Goal: Task Accomplishment & Management: Manage account settings

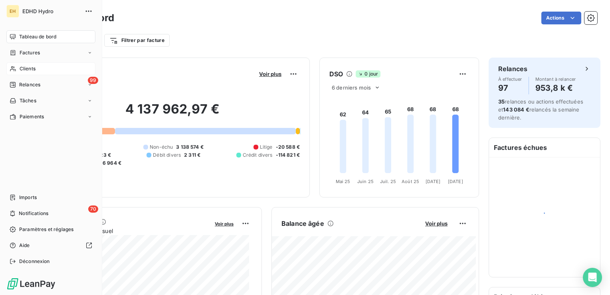
click at [34, 67] on span "Clients" at bounding box center [28, 68] width 16 height 7
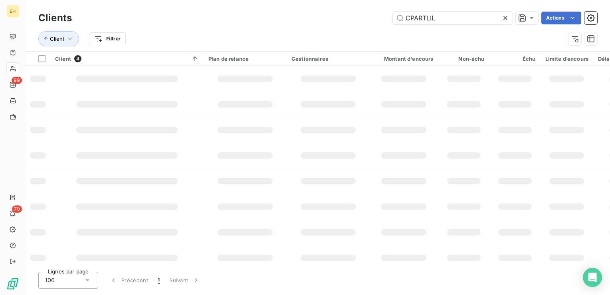
type input "CPARTLIL"
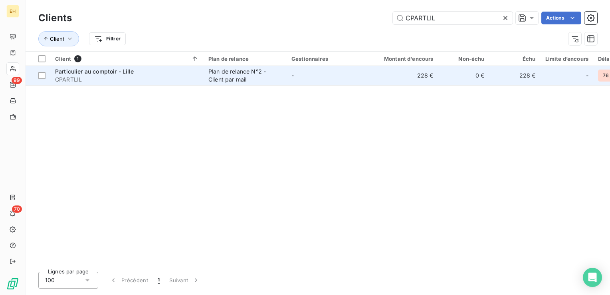
click at [241, 77] on div "Plan de relance N°2 - Client par mail" at bounding box center [244, 75] width 73 height 16
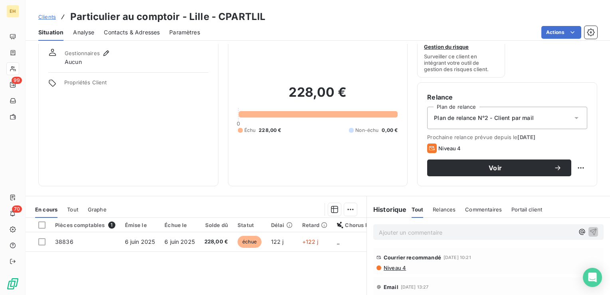
scroll to position [40, 0]
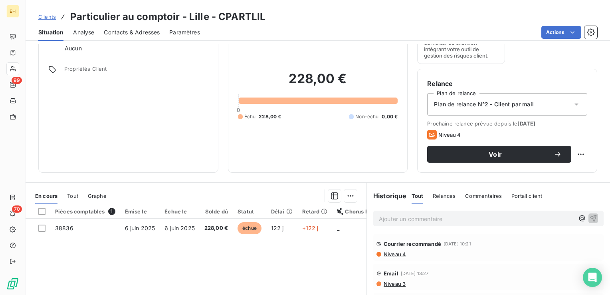
click at [398, 255] on span "Niveau 4" at bounding box center [394, 254] width 23 height 6
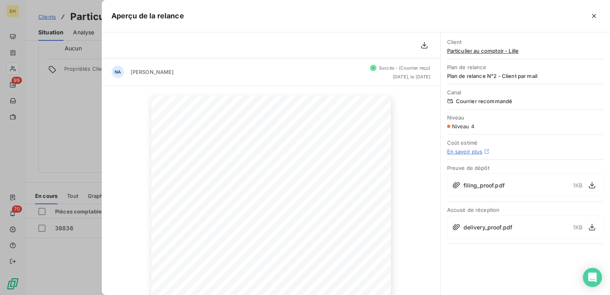
click at [474, 224] on span "delivery_proof.pdf" at bounding box center [487, 227] width 49 height 8
click at [593, 227] on icon "button" at bounding box center [592, 227] width 8 height 8
click at [593, 16] on icon "button" at bounding box center [594, 16] width 8 height 8
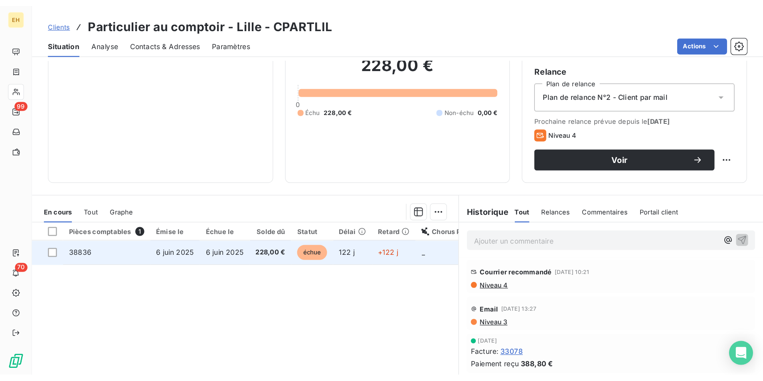
scroll to position [80, 0]
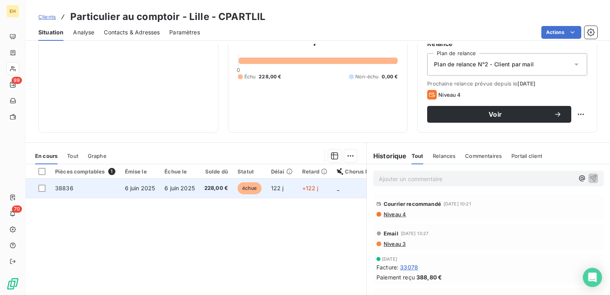
click at [167, 186] on span "6 juin 2025" at bounding box center [179, 187] width 30 height 7
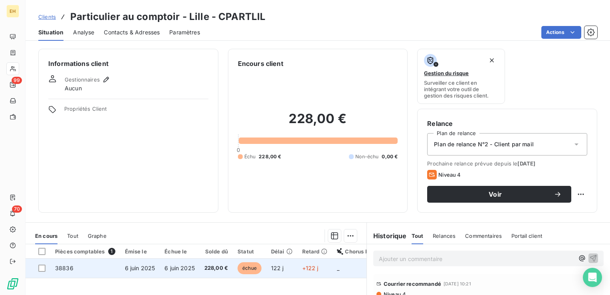
click at [217, 266] on span "228,00 €" at bounding box center [216, 268] width 24 height 8
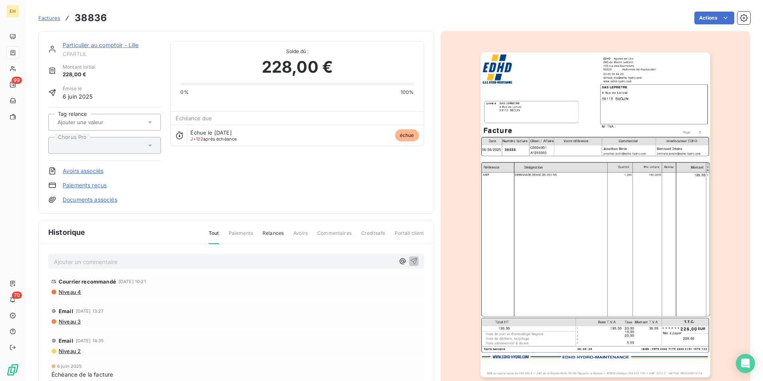
click at [585, 157] on img "button" at bounding box center [596, 214] width 230 height 325
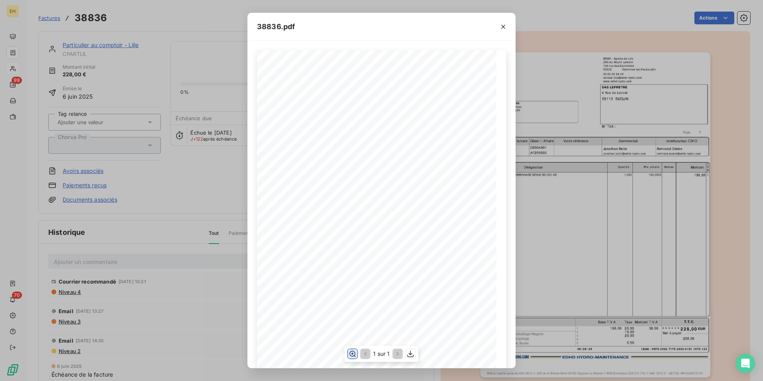
click at [354, 294] on icon "button" at bounding box center [352, 354] width 8 height 8
click at [505, 22] on button "button" at bounding box center [503, 26] width 13 height 13
